Goal: Information Seeking & Learning: Learn about a topic

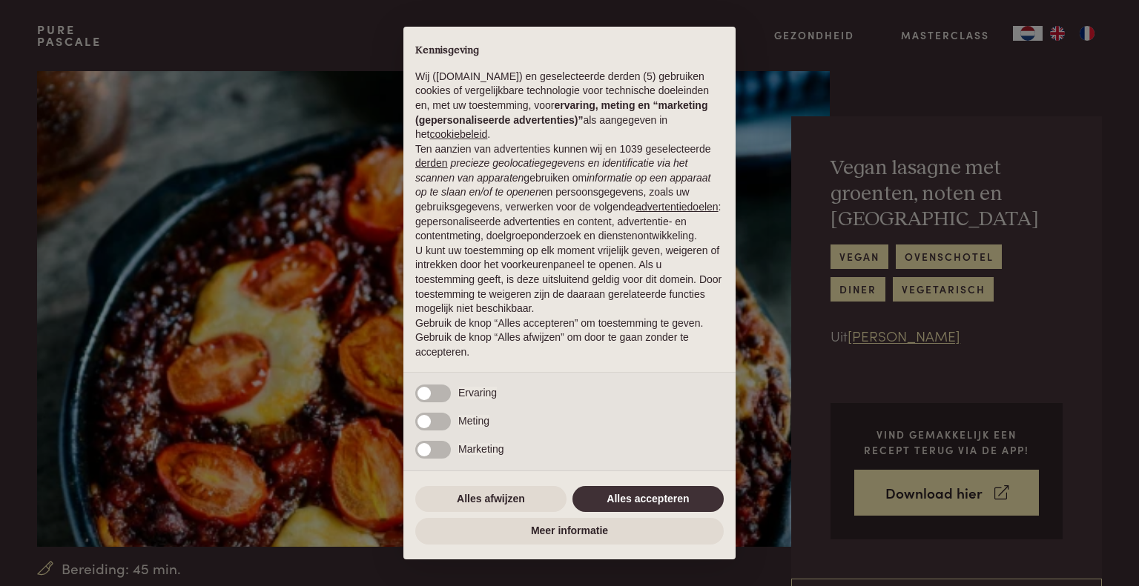
click at [655, 485] on div "Alles afwijzen Alles accepteren" at bounding box center [569, 499] width 308 height 33
click at [638, 501] on button "Alles accepteren" at bounding box center [647, 499] width 151 height 27
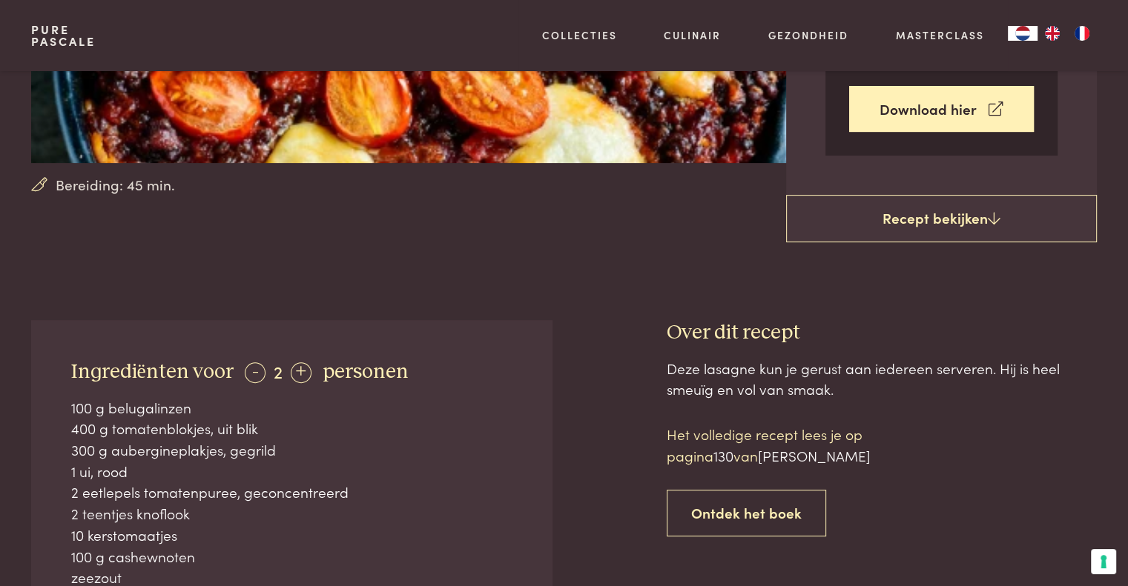
scroll to position [575, 0]
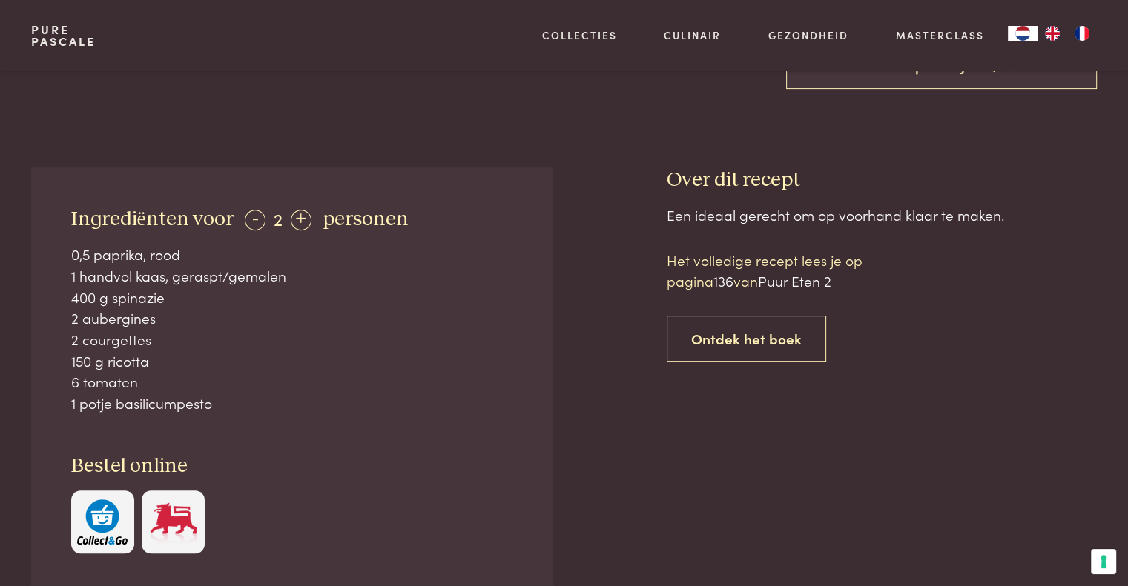
scroll to position [506, 0]
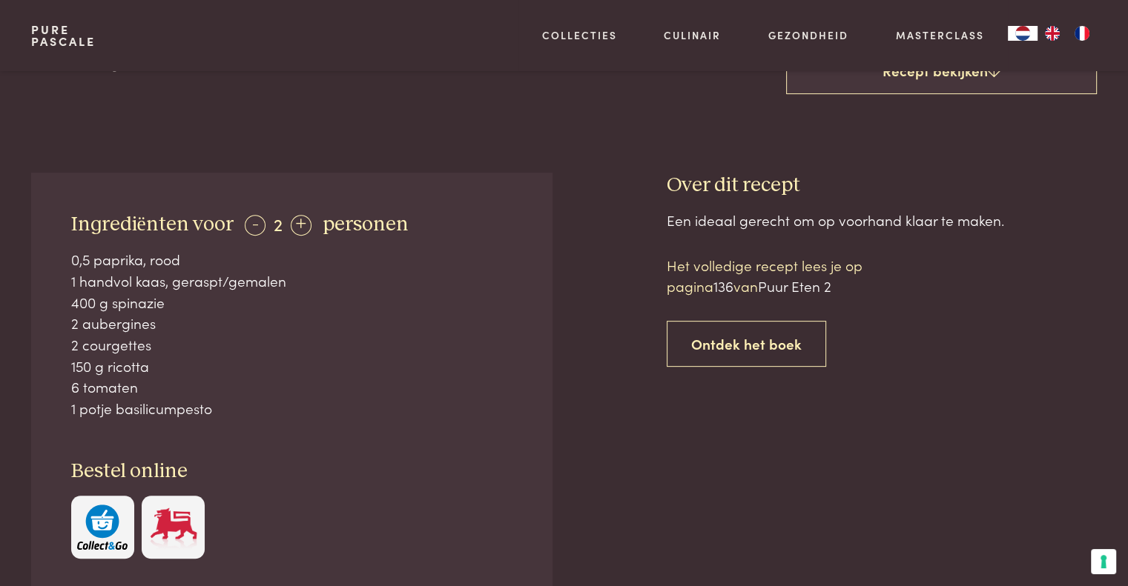
click at [718, 279] on span "136" at bounding box center [723, 286] width 20 height 20
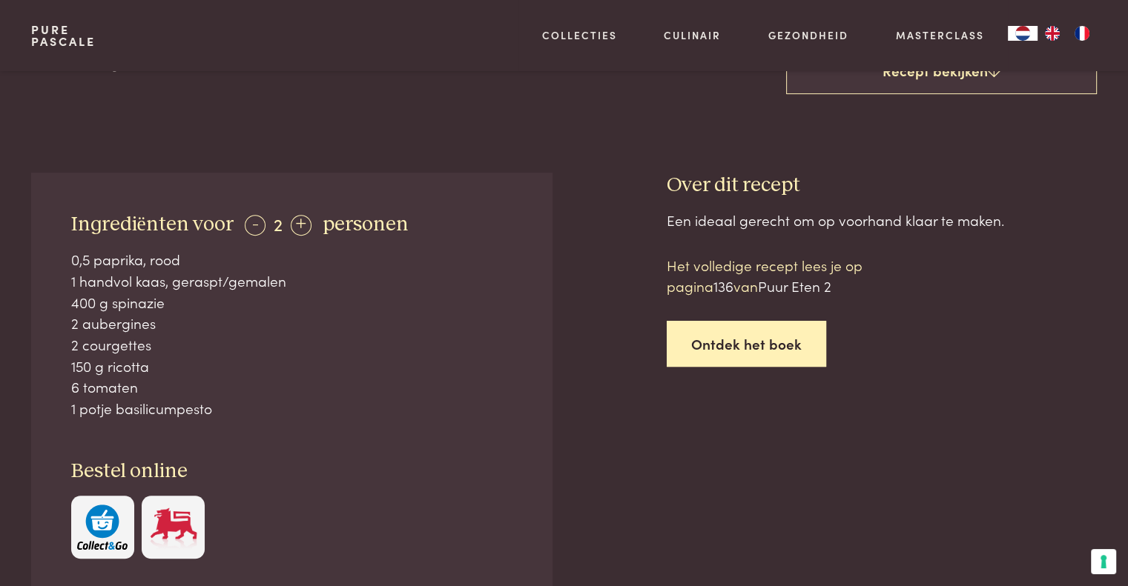
click at [758, 348] on link "Ontdek het boek" at bounding box center [745, 344] width 159 height 47
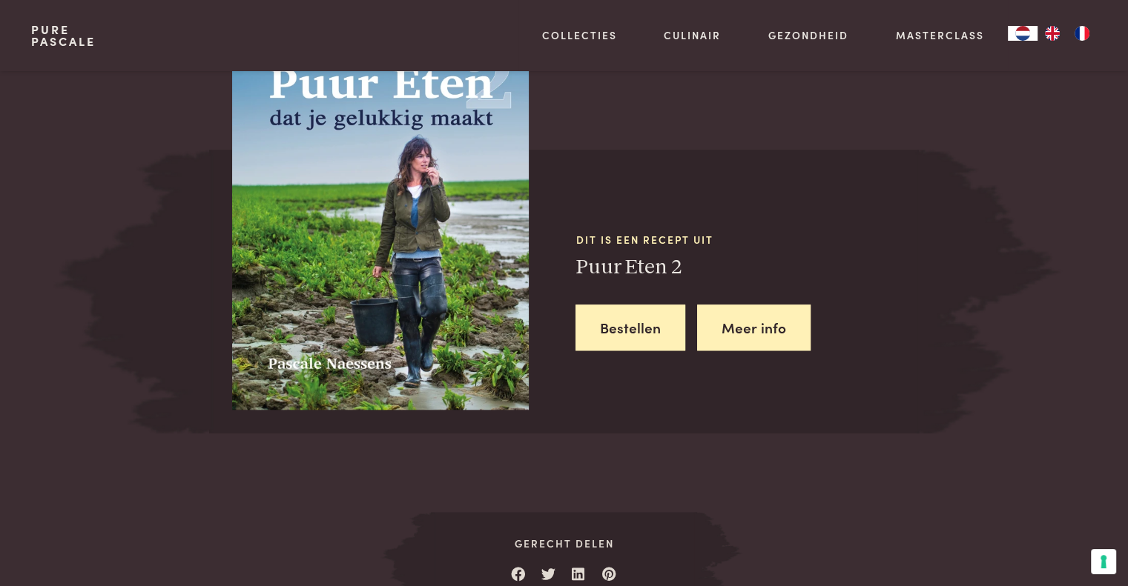
scroll to position [1361, 0]
click at [368, 236] on img at bounding box center [380, 217] width 297 height 385
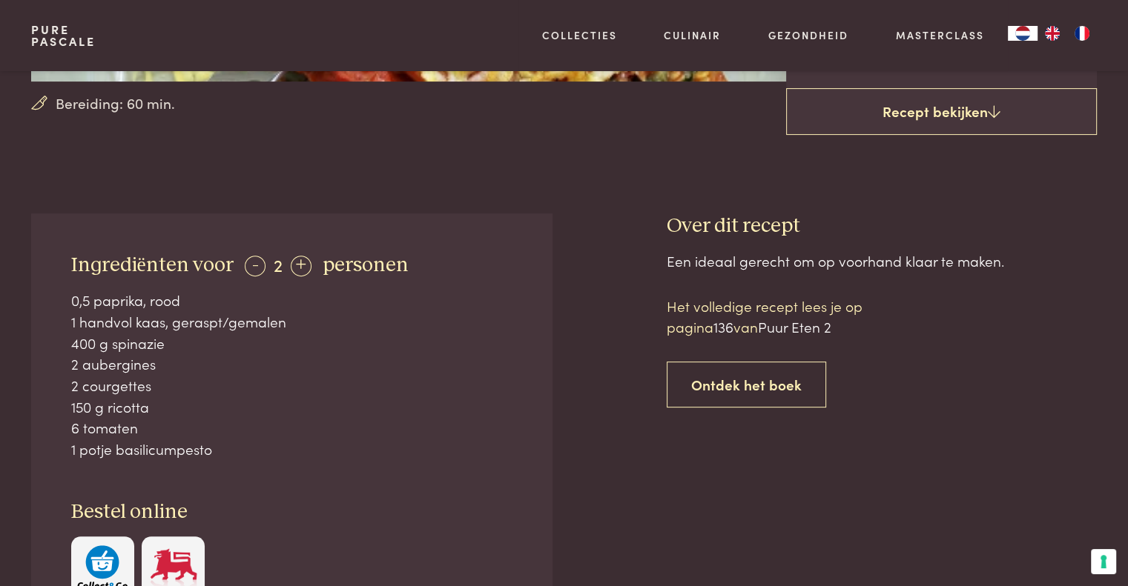
scroll to position [435, 0]
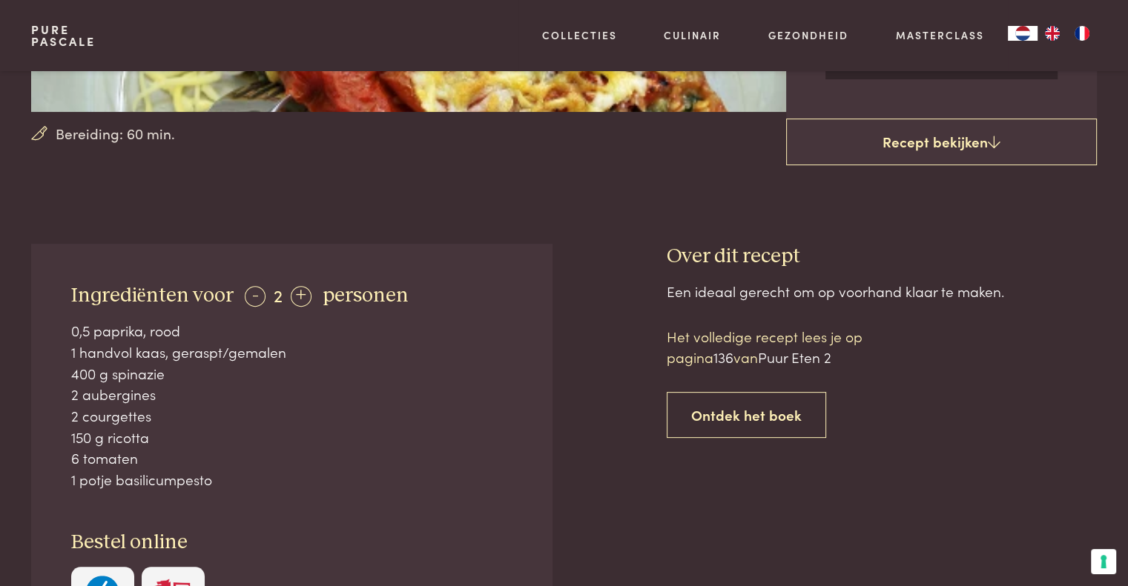
scroll to position [1361, 0]
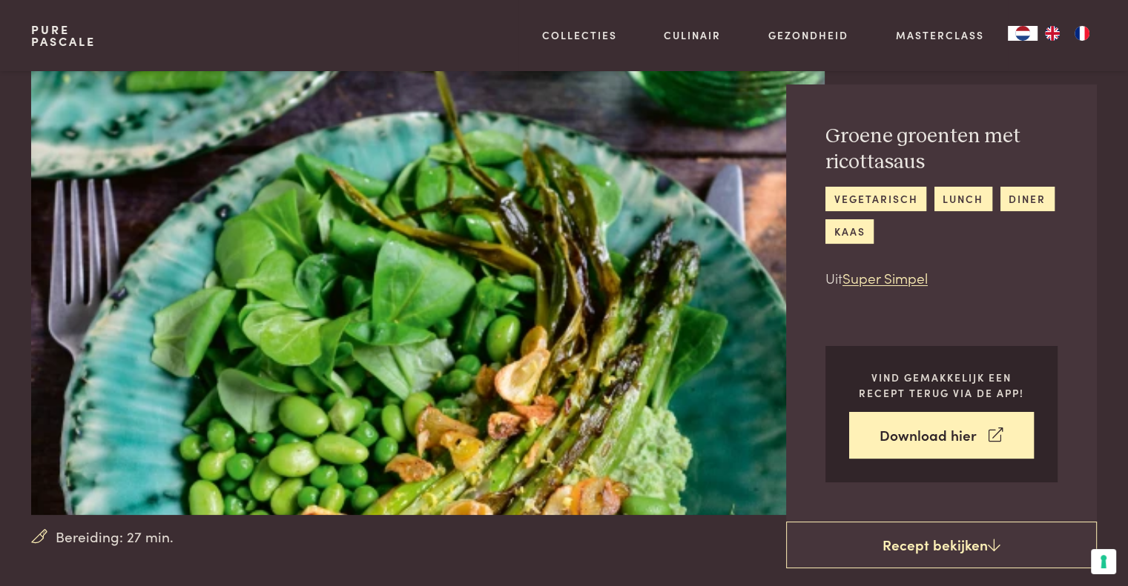
scroll to position [74, 0]
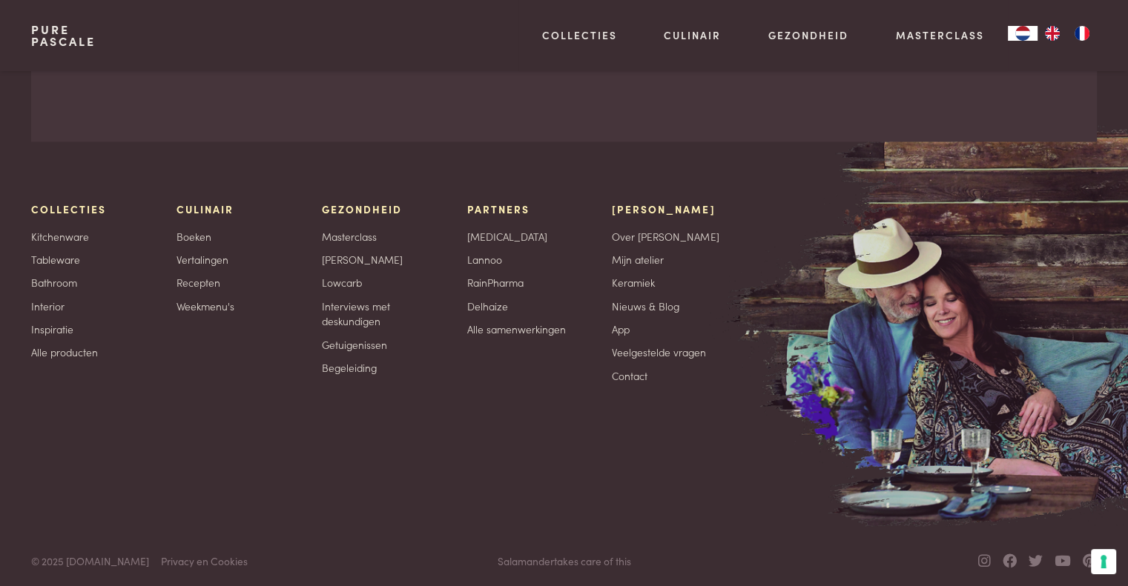
scroll to position [2780, 0]
